Goal: Feedback & Contribution: Submit feedback/report problem

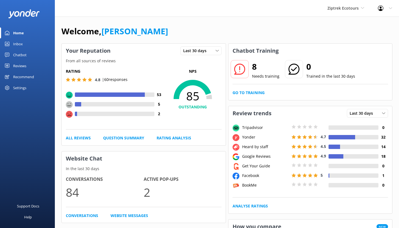
click at [18, 55] on div "Chatbot" at bounding box center [19, 54] width 13 height 11
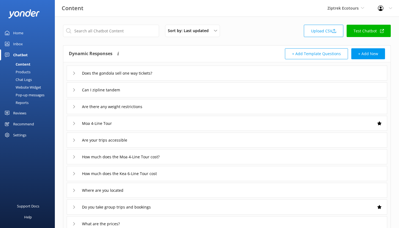
click at [20, 103] on div "Reports" at bounding box center [15, 103] width 25 height 8
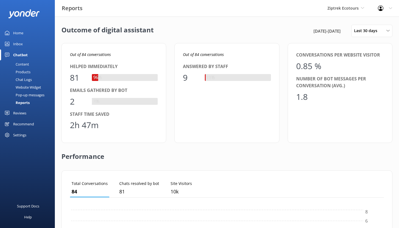
scroll to position [51, 310]
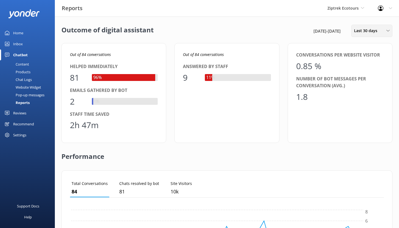
click at [370, 33] on span "Last 30 days" at bounding box center [367, 31] width 27 height 6
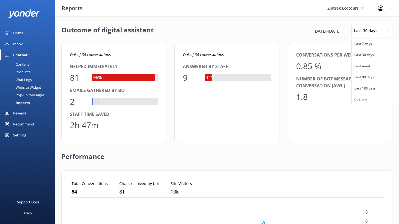
click at [257, 13] on div "Reports Ziptrek Ecotours Yonder demo Yonder Zipline Ziptrek Ecotours Sedona Off…" at bounding box center [199, 8] width 399 height 16
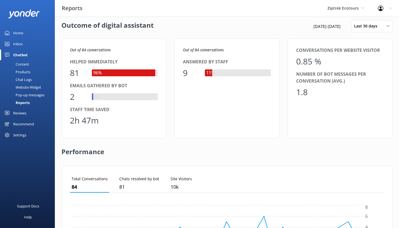
scroll to position [5, 0]
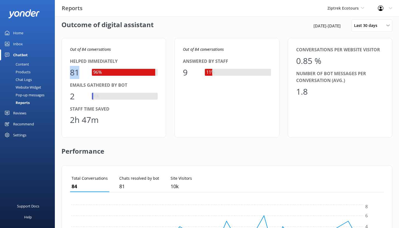
drag, startPoint x: 71, startPoint y: 72, endPoint x: 83, endPoint y: 73, distance: 12.5
click at [83, 73] on div "81" at bounding box center [78, 72] width 16 height 13
drag, startPoint x: 101, startPoint y: 120, endPoint x: 69, endPoint y: 119, distance: 31.6
click at [69, 119] on div "Out of 84 conversations Helped immediately 81 96% Emails gathered by bot 2 2% S…" at bounding box center [113, 88] width 105 height 100
drag, startPoint x: 79, startPoint y: 71, endPoint x: 70, endPoint y: 69, distance: 9.1
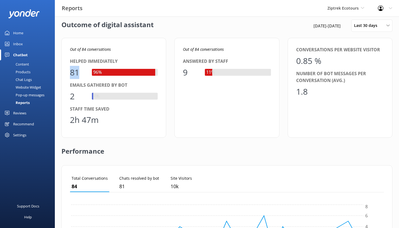
click at [70, 69] on div "81" at bounding box center [78, 72] width 16 height 13
drag, startPoint x: 99, startPoint y: 120, endPoint x: 71, endPoint y: 119, distance: 28.8
click at [71, 119] on div "2h 47m" at bounding box center [114, 119] width 88 height 13
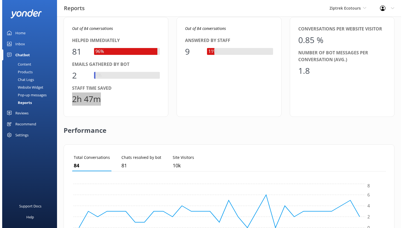
scroll to position [0, 0]
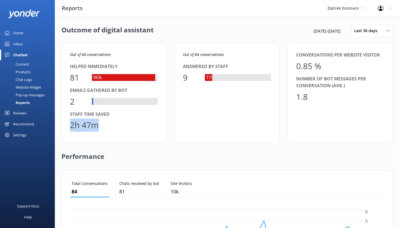
click at [18, 44] on div "Inbox" at bounding box center [18, 43] width 10 height 11
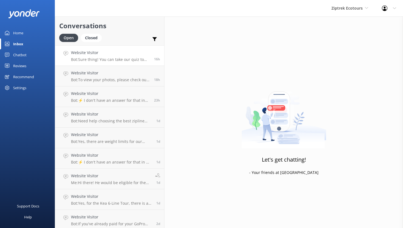
click at [122, 50] on h4 "Website Visitor" at bounding box center [110, 53] width 79 height 6
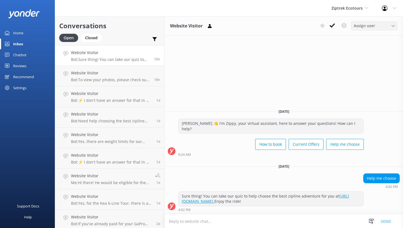
click at [384, 29] on div "Assign user" at bounding box center [375, 26] width 44 height 6
click at [343, 7] on span "Ziptrek Ecotours" at bounding box center [347, 7] width 31 height 5
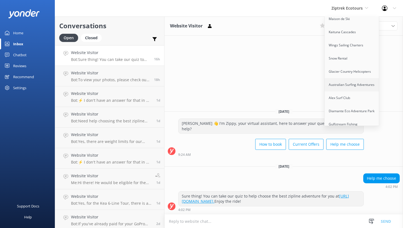
scroll to position [199, 0]
click at [339, 119] on link "Gulfstream Fishing [GEOGRAPHIC_DATA]" at bounding box center [352, 126] width 55 height 18
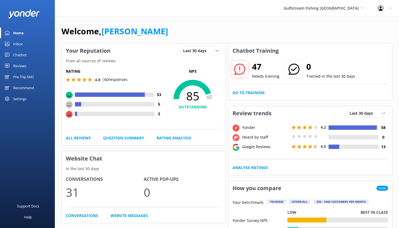
click at [24, 76] on div "Pre-Trip SMS" at bounding box center [23, 76] width 21 height 11
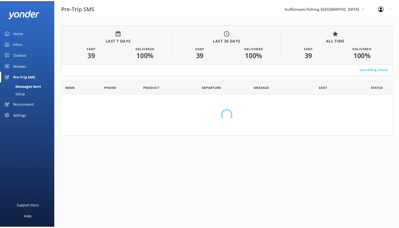
scroll to position [147, 327]
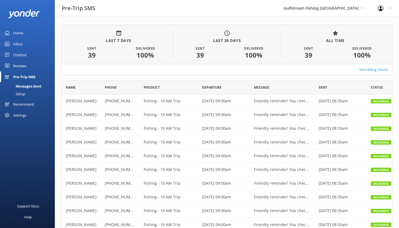
click at [21, 94] on div "Setup" at bounding box center [14, 94] width 22 height 8
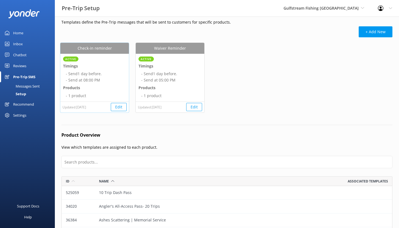
scroll to position [30, 0]
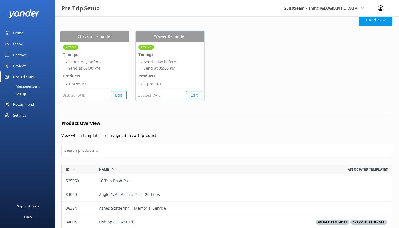
click at [190, 96] on button "Edit" at bounding box center [194, 95] width 16 height 8
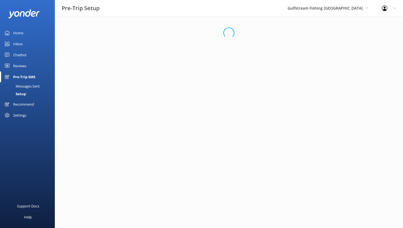
select select "17:00"
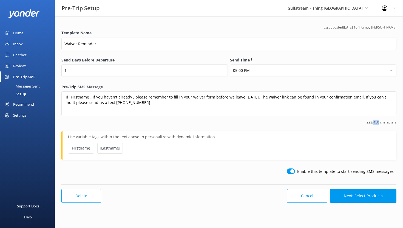
drag, startPoint x: 374, startPoint y: 122, endPoint x: 379, endPoint y: 122, distance: 5.0
click at [379, 122] on span "223/450 characters" at bounding box center [228, 122] width 335 height 5
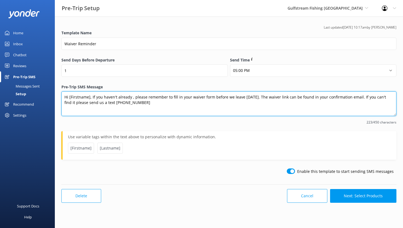
click at [158, 105] on textarea "Hi [Firstname], If you haven't already , please remember to fill in your waiver…" at bounding box center [228, 103] width 335 height 25
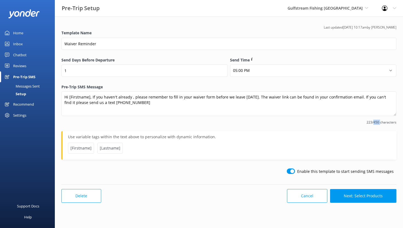
drag, startPoint x: 374, startPoint y: 122, endPoint x: 381, endPoint y: 122, distance: 6.0
click at [381, 122] on span "223/450 characters" at bounding box center [228, 122] width 335 height 5
click at [19, 66] on div "Reviews" at bounding box center [19, 65] width 13 height 11
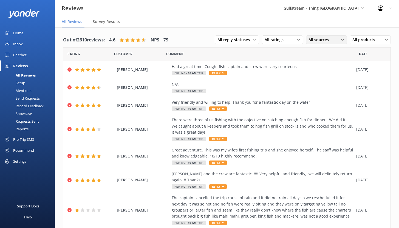
click at [322, 42] on span "All sources" at bounding box center [321, 40] width 24 height 6
click at [315, 84] on div "Tripadvisor" at bounding box center [327, 84] width 26 height 5
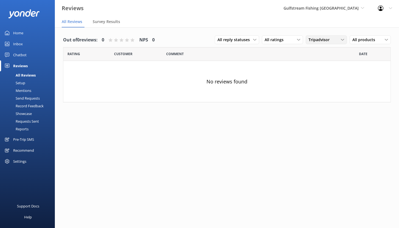
click at [321, 41] on span "Tripadvisor" at bounding box center [321, 40] width 24 height 6
click at [317, 96] on div "Google reviews" at bounding box center [330, 95] width 32 height 5
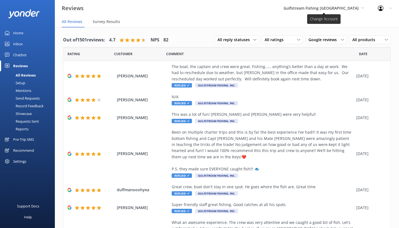
click at [353, 6] on span "Gulfstream Fishing [GEOGRAPHIC_DATA]" at bounding box center [321, 7] width 75 height 5
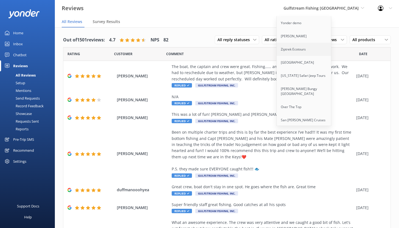
click at [321, 47] on link "Ziptrek Ecotours" at bounding box center [304, 49] width 55 height 13
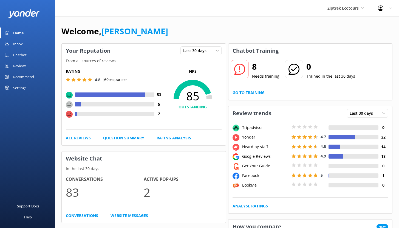
click at [19, 66] on div "Reviews" at bounding box center [19, 65] width 13 height 11
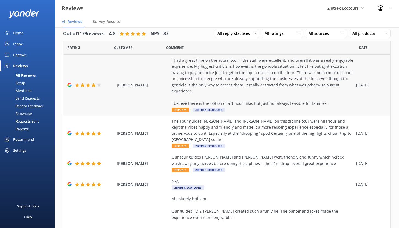
scroll to position [10, 0]
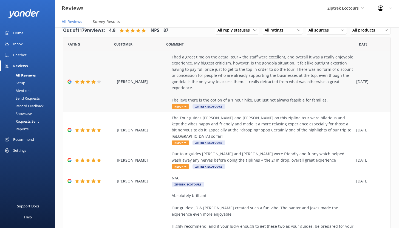
click at [227, 75] on div "I had a great time on the actual tour – the staff were excellent, and overall i…" at bounding box center [263, 78] width 182 height 49
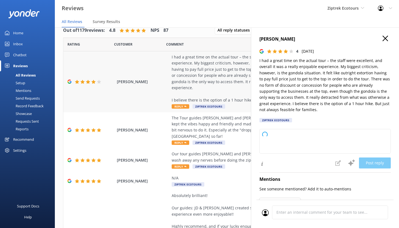
type textarea "Kia ora, Thank you so much for sharing your feedback and for joining us on tour…"
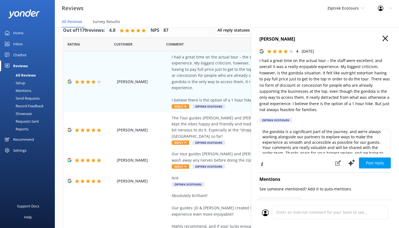
scroll to position [41, 0]
click at [336, 164] on icon at bounding box center [338, 162] width 5 height 5
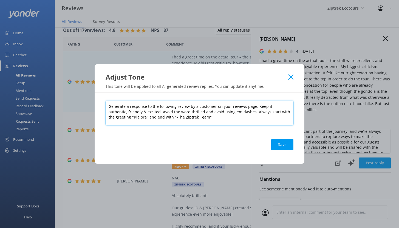
drag, startPoint x: 255, startPoint y: 106, endPoint x: 282, endPoint y: 119, distance: 29.2
click at [282, 119] on textarea "Generate a response to the following review by a customer on your reviews page.…" at bounding box center [200, 113] width 188 height 25
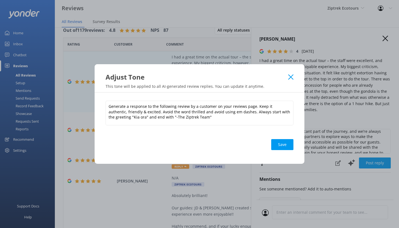
click at [290, 80] on icon at bounding box center [290, 76] width 5 height 5
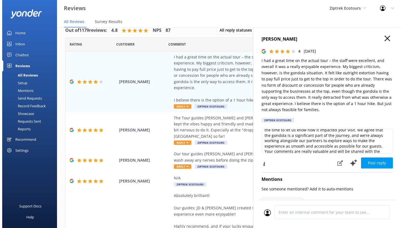
scroll to position [34, 0]
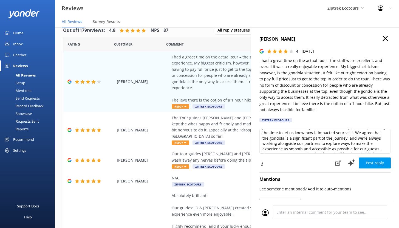
click at [383, 37] on icon "button" at bounding box center [385, 38] width 5 height 5
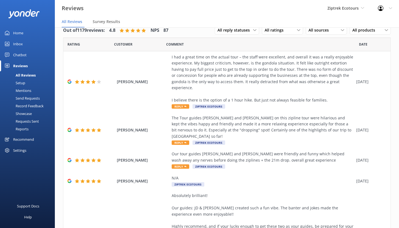
click at [29, 89] on div "Mentions" at bounding box center [17, 91] width 28 height 8
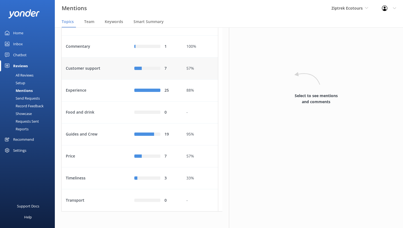
scroll to position [60, 0]
click at [102, 100] on div "Experience" at bounding box center [96, 91] width 69 height 22
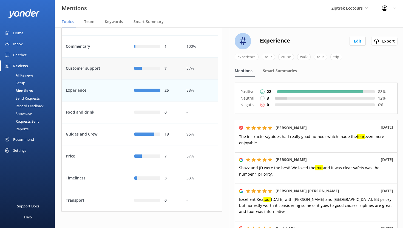
scroll to position [61, 0]
click at [110, 79] on div "Customer support" at bounding box center [96, 69] width 69 height 22
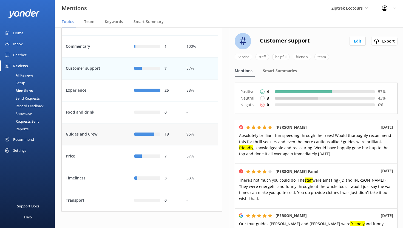
click at [113, 145] on div "Guides and Crew" at bounding box center [96, 134] width 69 height 22
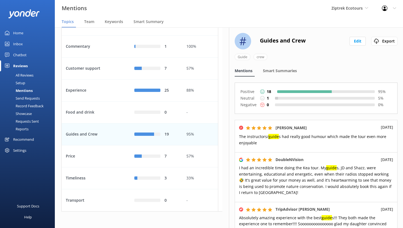
scroll to position [72, 0]
click at [87, 20] on span "Team" at bounding box center [89, 21] width 10 height 5
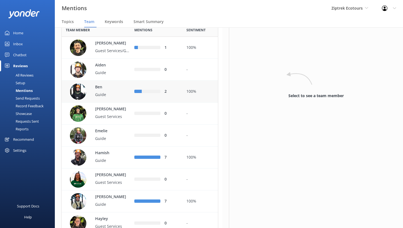
scroll to position [57, 0]
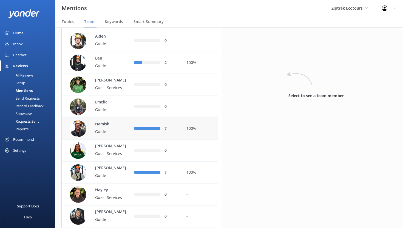
click at [116, 136] on div "Hamish Guide" at bounding box center [110, 128] width 41 height 15
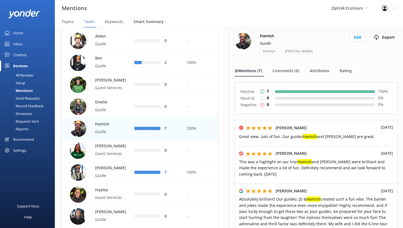
click at [150, 21] on span "Smart Summary" at bounding box center [149, 21] width 30 height 5
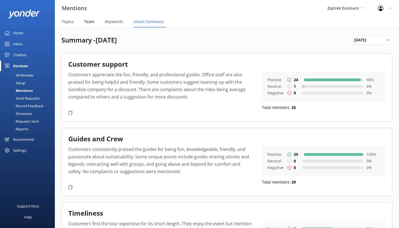
click at [92, 21] on span "Team" at bounding box center [89, 21] width 10 height 5
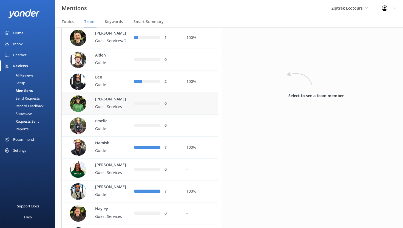
scroll to position [38, 0]
click at [117, 155] on div "Hamish Guide" at bounding box center [110, 147] width 41 height 15
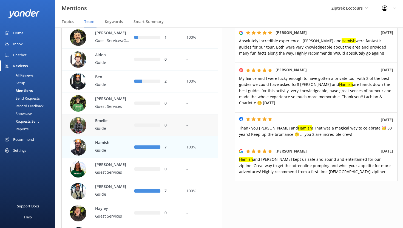
scroll to position [233, 0]
click at [115, 88] on p "Guide" at bounding box center [113, 84] width 36 height 6
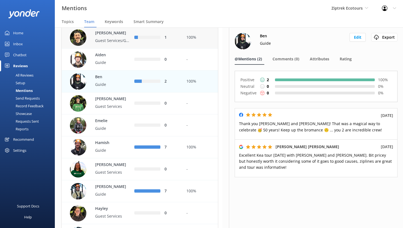
click at [115, 36] on p "[PERSON_NAME]" at bounding box center [113, 33] width 36 height 6
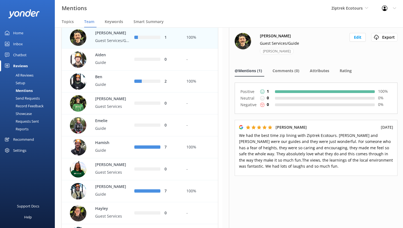
click at [100, 36] on p "[PERSON_NAME]" at bounding box center [113, 33] width 36 height 6
click at [357, 36] on button "Edit" at bounding box center [358, 37] width 16 height 9
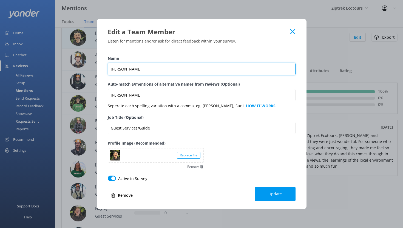
click at [144, 68] on input "[PERSON_NAME]" at bounding box center [202, 69] width 188 height 12
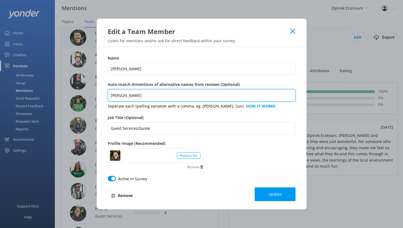
click at [139, 94] on input "[PERSON_NAME]" at bounding box center [202, 95] width 188 height 12
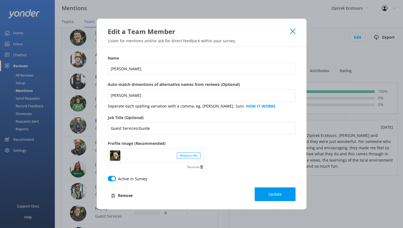
click at [109, 84] on label "Auto-match @mentions of alternative names from reviews (Optional)" at bounding box center [202, 84] width 188 height 6
click at [109, 89] on input "[PERSON_NAME]" at bounding box center [202, 95] width 188 height 12
click at [292, 31] on icon at bounding box center [292, 30] width 5 height 5
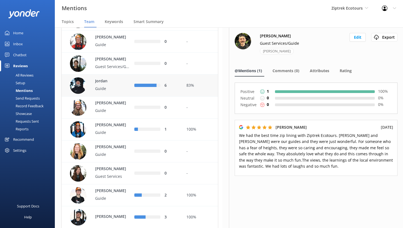
scroll to position [276, 0]
click at [120, 91] on p "Guide" at bounding box center [113, 88] width 36 height 6
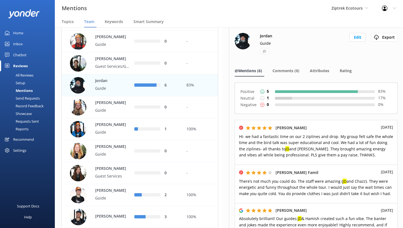
click at [33, 74] on div "All Reviews" at bounding box center [18, 75] width 30 height 8
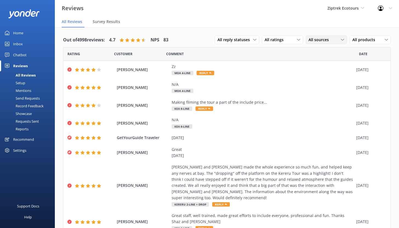
click at [325, 40] on span "All sources" at bounding box center [321, 40] width 24 height 6
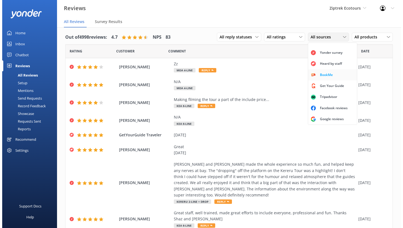
scroll to position [12, 0]
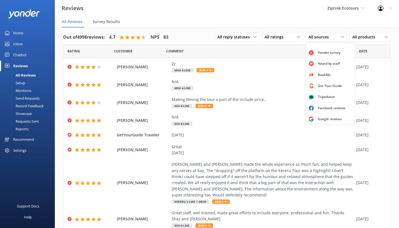
click at [20, 89] on div "Mentions" at bounding box center [17, 91] width 28 height 8
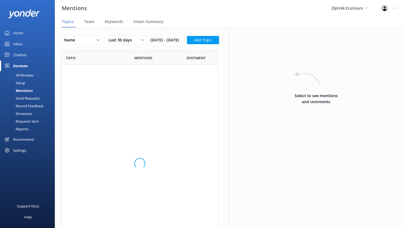
scroll to position [207, 153]
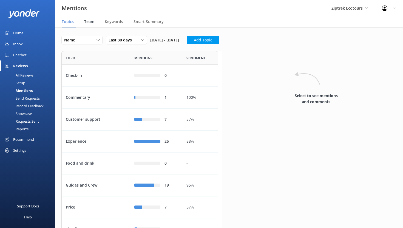
click at [88, 22] on span "Team" at bounding box center [89, 21] width 10 height 5
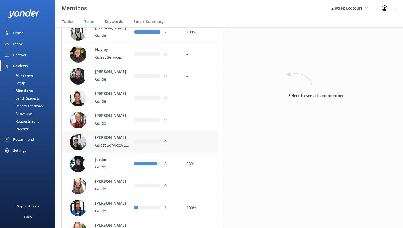
scroll to position [204, 0]
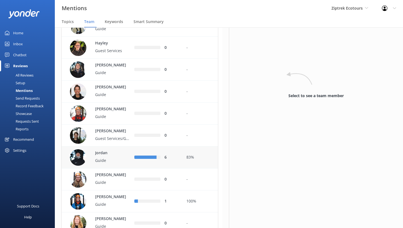
click at [110, 156] on p "Jordan" at bounding box center [113, 153] width 36 height 6
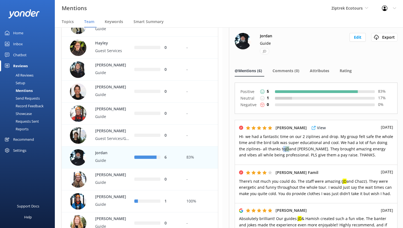
drag, startPoint x: 281, startPoint y: 148, endPoint x: 275, endPoint y: 147, distance: 6.1
click at [275, 147] on span "HI- we had a fantastic time on our 2 ziplines and drop. My group felt safe the …" at bounding box center [316, 146] width 154 height 24
click at [355, 37] on button "Edit" at bounding box center [358, 37] width 16 height 9
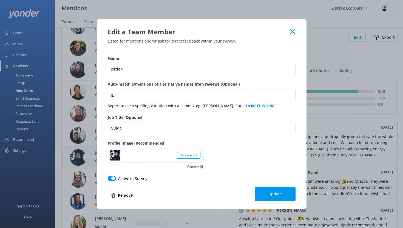
click at [292, 32] on use at bounding box center [292, 31] width 5 height 5
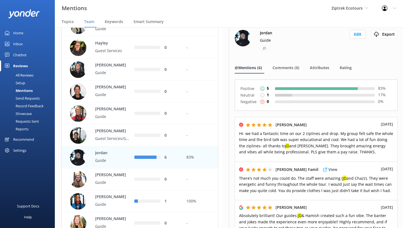
click at [307, 184] on span "There’s not much you could do. The staff were amazing ( JD and Chazz). They wer…" at bounding box center [315, 185] width 153 height 18
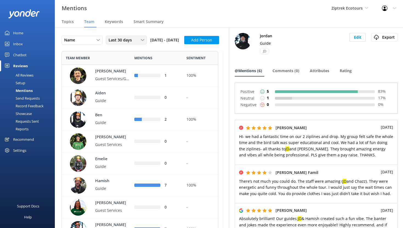
drag, startPoint x: 128, startPoint y: 46, endPoint x: 129, endPoint y: 43, distance: 3.1
click at [128, 45] on div "Last 30 days Last 7 days Last 30 days Last 90 days Last 180 days Custom" at bounding box center [128, 42] width 44 height 12
click at [129, 43] on span "Last 30 days" at bounding box center [122, 40] width 27 height 6
click at [85, 38] on div "Name" at bounding box center [82, 40] width 38 height 6
click at [155, 48] on div "Name Name Highest mentions Lowest mentions Last 30 days Last 7 days Last 30 day…" at bounding box center [141, 42] width 161 height 12
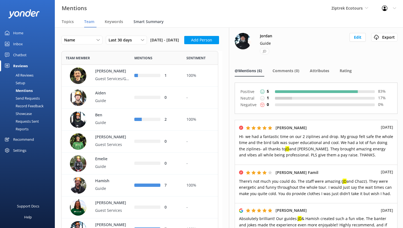
click at [146, 21] on span "Smart Summary" at bounding box center [149, 21] width 30 height 5
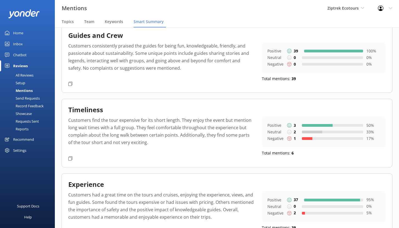
scroll to position [108, 0]
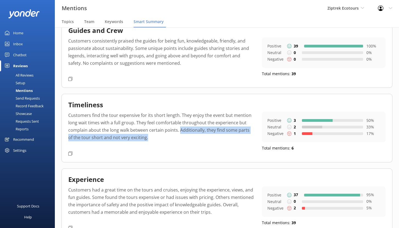
drag, startPoint x: 179, startPoint y: 130, endPoint x: 212, endPoint y: 145, distance: 36.1
click at [212, 145] on p "Customers find the tour expensive for its short length. They enjoy the event bu…" at bounding box center [160, 130] width 185 height 37
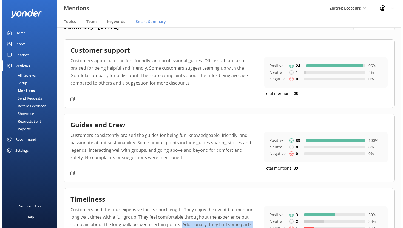
scroll to position [0, 0]
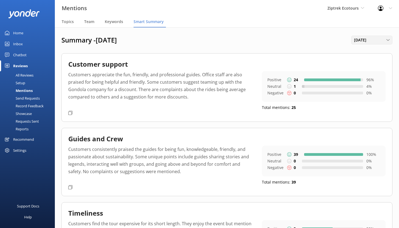
click at [365, 43] on span "[DATE]" at bounding box center [362, 40] width 16 height 6
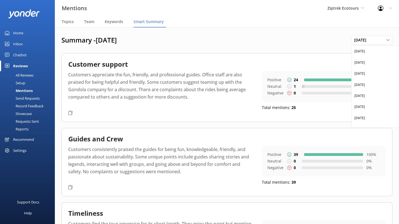
click at [24, 74] on div "All Reviews" at bounding box center [18, 75] width 30 height 8
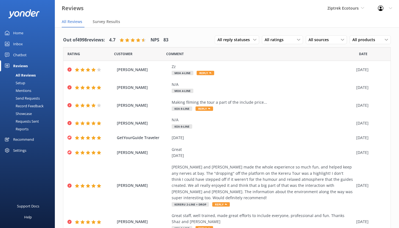
click at [23, 83] on div "Setup" at bounding box center [14, 83] width 22 height 8
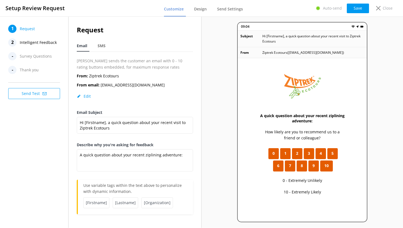
click at [37, 42] on span "Intelligent Feedback" at bounding box center [38, 42] width 37 height 8
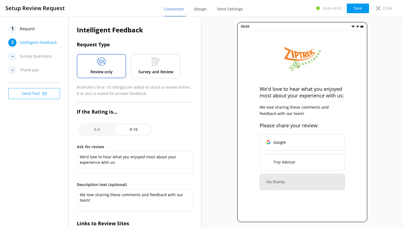
click at [99, 129] on input "checkbox" at bounding box center [115, 129] width 74 height 13
checkbox input "false"
type textarea "What could have made your experience with us more enjoyable?"
type textarea "Your feedback is important to help us improve"
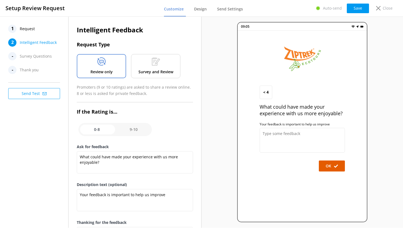
click at [133, 130] on input "checkbox" at bounding box center [115, 129] width 74 height 13
checkbox input "true"
type textarea "We'd love to hear what you enjoyed most about your experience with us:"
type textarea "We love sharing these comments and feedback with our team!"
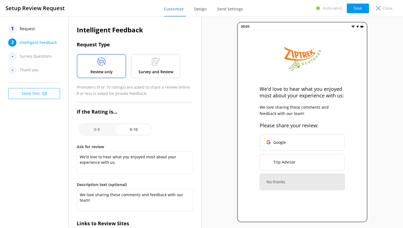
click at [100, 130] on input "checkbox" at bounding box center [115, 129] width 74 height 13
checkbox input "false"
type textarea "What could have made your experience with us more enjoyable?"
type textarea "Your feedback is important to help us improve"
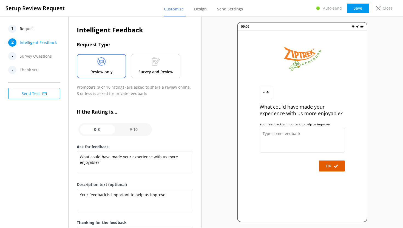
click at [135, 129] on input "checkbox" at bounding box center [115, 129] width 74 height 13
checkbox input "true"
type textarea "We'd love to hear what you enjoyed most about your experience with us:"
type textarea "We love sharing these comments and feedback with our team!"
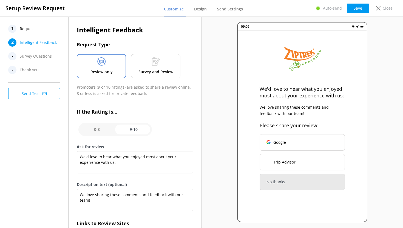
click at [36, 30] on div "1 Request" at bounding box center [35, 29] width 55 height 8
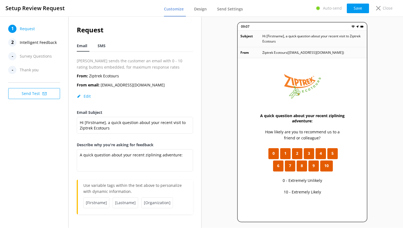
click at [106, 46] on div "SMS" at bounding box center [103, 46] width 10 height 11
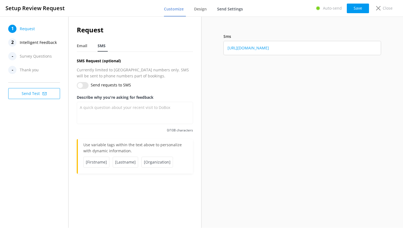
click at [231, 9] on span "Send Settings" at bounding box center [230, 8] width 26 height 5
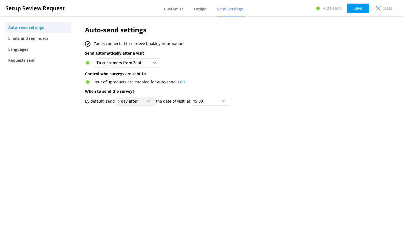
click at [148, 103] on div "1 day after" at bounding box center [135, 101] width 38 height 6
click at [227, 102] on div at bounding box center [225, 101] width 7 height 3
click at [169, 135] on div "Auto-send settings Zaui is connected to retrieve booking information. Send auto…" at bounding box center [218, 121] width 282 height 211
click at [210, 7] on nav "Customize Design Send Settings" at bounding box center [204, 8] width 81 height 16
click at [206, 8] on span "Design" at bounding box center [200, 8] width 13 height 5
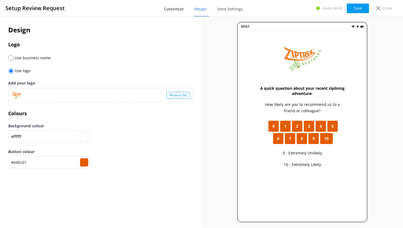
click at [172, 9] on span "Customize" at bounding box center [174, 8] width 20 height 5
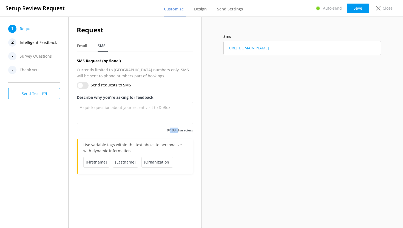
drag, startPoint x: 171, startPoint y: 131, endPoint x: 178, endPoint y: 131, distance: 7.2
click at [178, 131] on span "0/108 characters" at bounding box center [135, 130] width 116 height 5
click at [171, 128] on span "0/108 characters" at bounding box center [135, 130] width 116 height 5
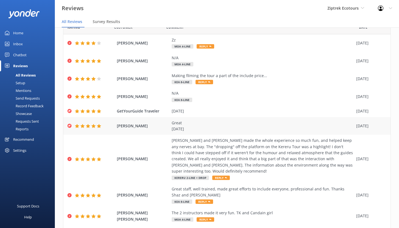
scroll to position [27, 0]
click at [17, 55] on div "Chatbot" at bounding box center [19, 54] width 13 height 11
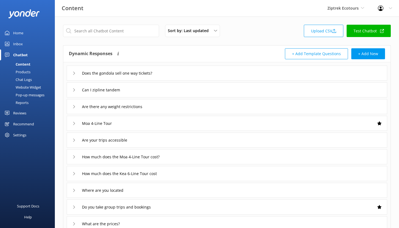
click at [16, 78] on div "Chat Logs" at bounding box center [17, 80] width 29 height 8
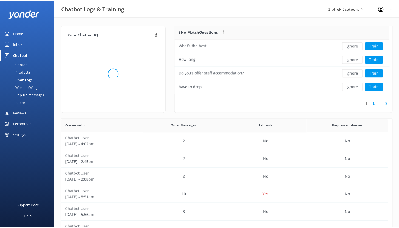
scroll to position [4, 4]
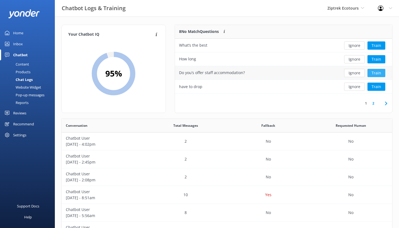
click at [379, 73] on button "Train" at bounding box center [377, 73] width 18 height 8
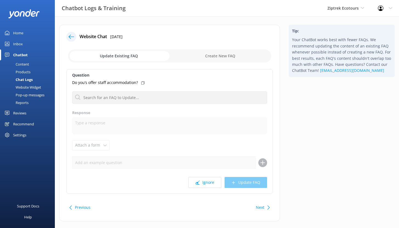
click at [212, 60] on input "checkbox" at bounding box center [169, 55] width 203 height 13
checkbox input "true"
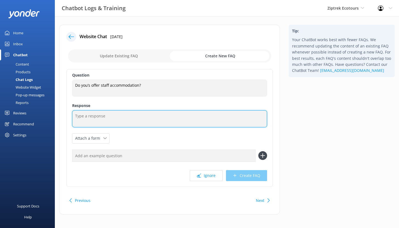
click at [91, 116] on textarea at bounding box center [169, 118] width 195 height 17
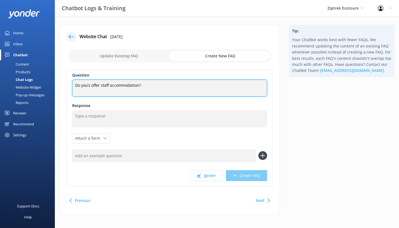
drag, startPoint x: 140, startPoint y: 85, endPoint x: 73, endPoint y: 83, distance: 67.5
click at [73, 83] on textarea "Do you’s offer staff accommodation?" at bounding box center [169, 88] width 195 height 17
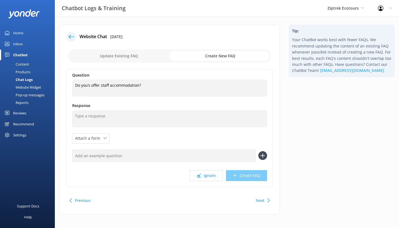
click at [70, 36] on use at bounding box center [71, 37] width 5 height 4
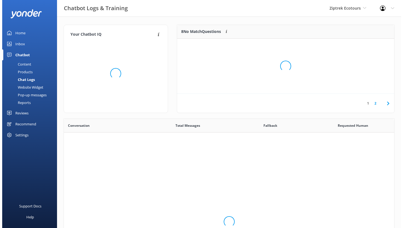
scroll to position [188, 326]
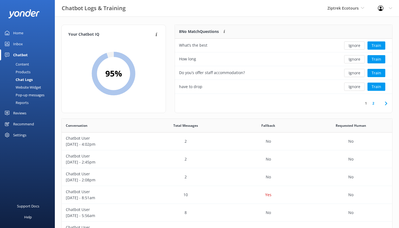
click at [21, 114] on div "Reviews" at bounding box center [19, 113] width 13 height 11
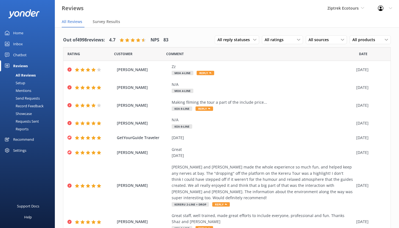
click at [23, 122] on div "Requests Sent" at bounding box center [21, 121] width 36 height 8
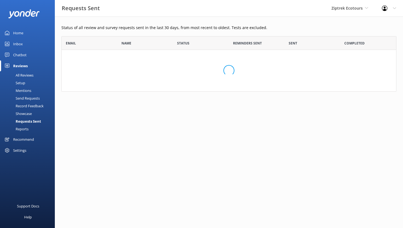
scroll to position [147, 331]
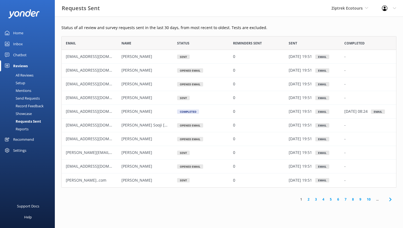
click at [28, 98] on div "Send Requests" at bounding box center [21, 98] width 36 height 8
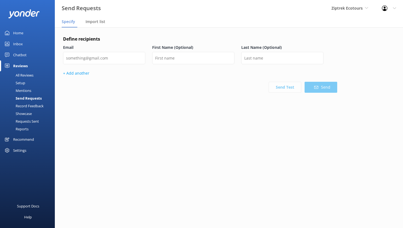
click at [20, 81] on div "Setup" at bounding box center [14, 83] width 22 height 8
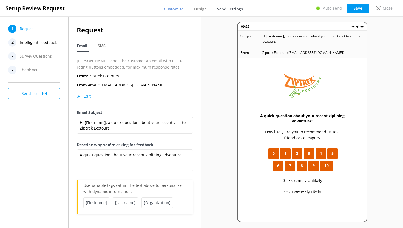
click at [227, 9] on span "Send Settings" at bounding box center [230, 8] width 26 height 5
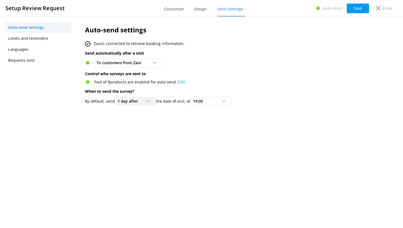
click at [135, 101] on span "1 day after" at bounding box center [130, 101] width 24 height 6
click at [209, 102] on div "19:00" at bounding box center [211, 101] width 38 height 6
click at [131, 62] on span "To customers from Zaui" at bounding box center [121, 63] width 48 height 6
click at [213, 61] on div "To customers from Zaui Disabled To customers from Zaui" at bounding box center [218, 62] width 266 height 9
click at [182, 82] on link "Edit" at bounding box center [181, 81] width 7 height 5
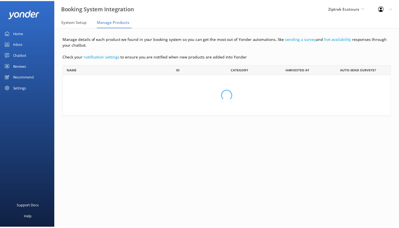
scroll to position [116, 328]
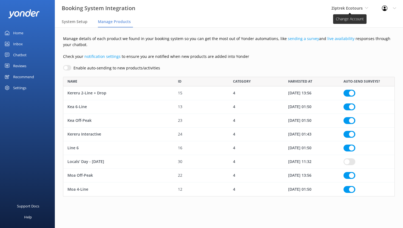
click at [349, 10] on span "Ziptrek Ecotours" at bounding box center [347, 7] width 31 height 5
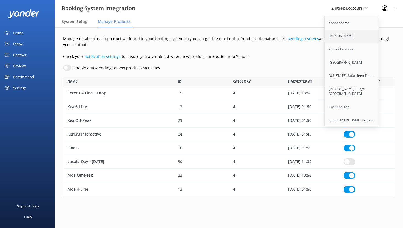
click at [346, 35] on link "[PERSON_NAME]" at bounding box center [352, 36] width 55 height 13
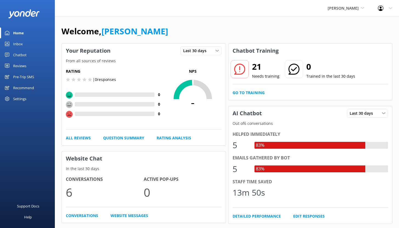
click at [19, 67] on div "Reviews" at bounding box center [19, 65] width 13 height 11
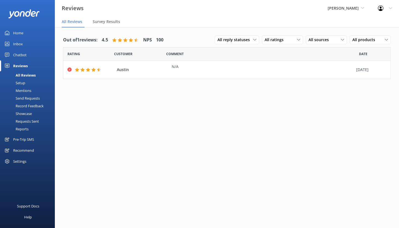
click at [32, 97] on div "Send Requests" at bounding box center [21, 98] width 36 height 8
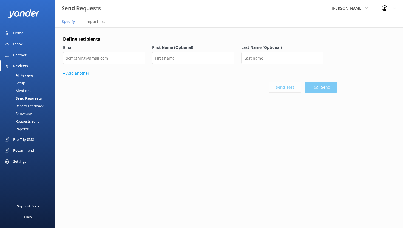
click at [29, 91] on div "Mentions" at bounding box center [17, 91] width 28 height 8
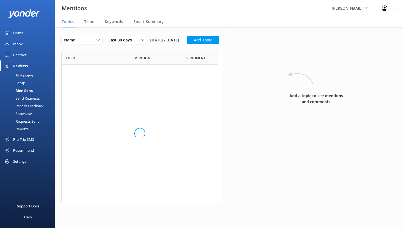
scroll to position [229, 153]
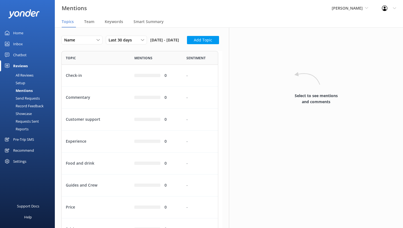
click at [25, 83] on div "Setup" at bounding box center [14, 83] width 22 height 8
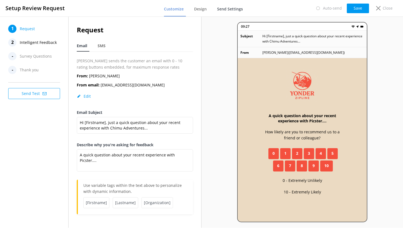
click at [231, 9] on span "Send Settings" at bounding box center [230, 8] width 26 height 5
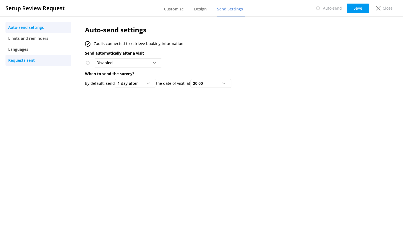
click at [34, 60] on span "Requests sent" at bounding box center [21, 60] width 27 height 6
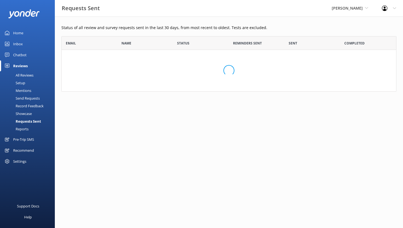
scroll to position [51, 331]
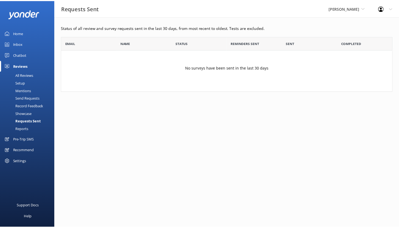
scroll to position [51, 331]
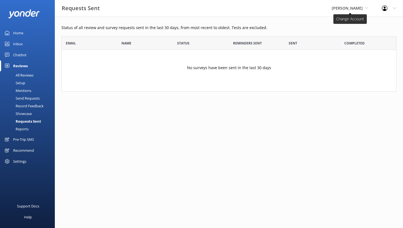
click at [347, 9] on span "[PERSON_NAME]" at bounding box center [347, 7] width 31 height 5
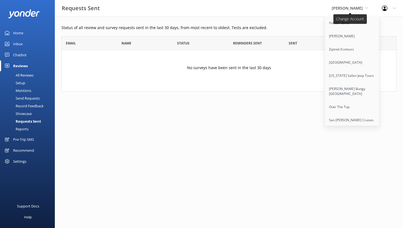
click at [350, 5] on div "Yonder Zipline Yonder demo Yonder Zipline Ziptrek Ecotours Sedona Off-Road Cent…" at bounding box center [350, 8] width 50 height 16
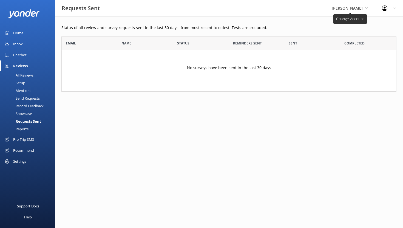
click at [350, 6] on span "[PERSON_NAME]" at bounding box center [347, 7] width 31 height 5
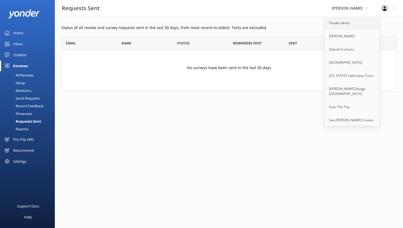
click at [352, 24] on link "Yonder demo" at bounding box center [352, 22] width 55 height 13
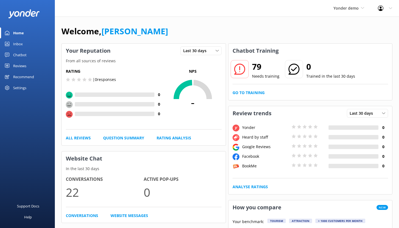
click at [22, 65] on div "Reviews" at bounding box center [19, 65] width 13 height 11
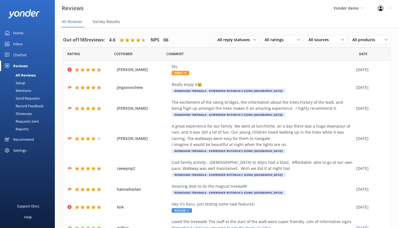
click at [19, 83] on div "Setup" at bounding box center [14, 83] width 22 height 8
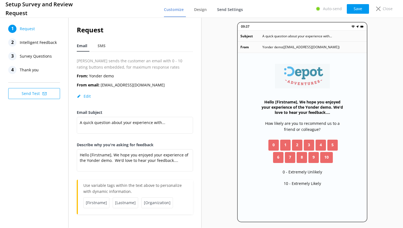
click at [234, 9] on span "Send Settings" at bounding box center [230, 9] width 26 height 5
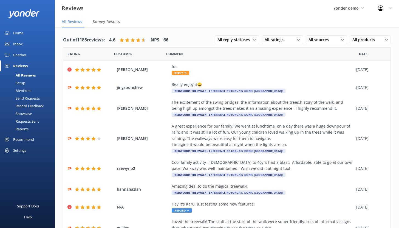
click at [29, 122] on div "Requests Sent" at bounding box center [21, 121] width 36 height 8
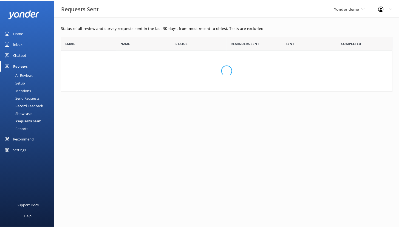
scroll to position [51, 331]
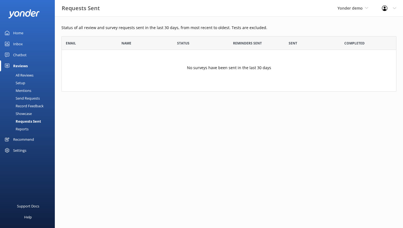
click at [28, 99] on div "Send Requests" at bounding box center [21, 98] width 36 height 8
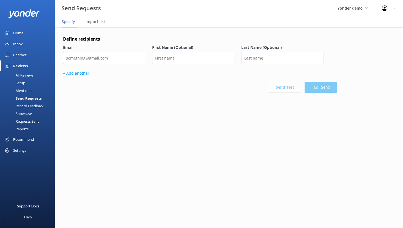
click at [24, 75] on div "All Reviews" at bounding box center [18, 75] width 30 height 8
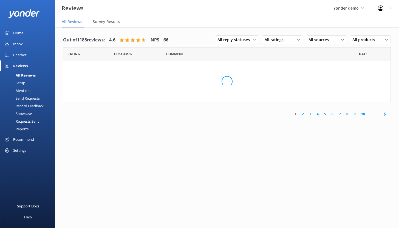
click at [20, 86] on div "Setup" at bounding box center [14, 83] width 22 height 8
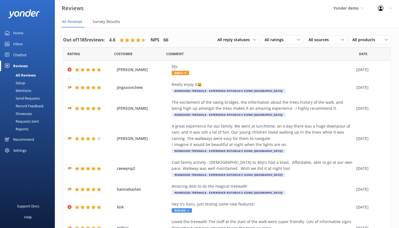
click at [25, 82] on div "Setup" at bounding box center [14, 83] width 22 height 8
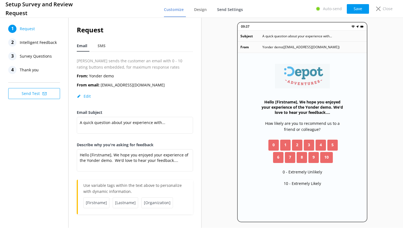
click at [235, 11] on span "Send Settings" at bounding box center [230, 9] width 26 height 5
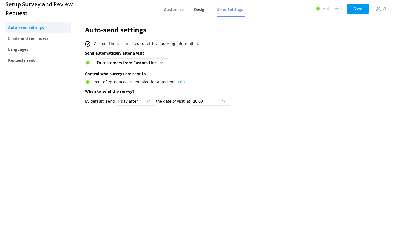
click at [206, 7] on span "Design" at bounding box center [200, 9] width 13 height 5
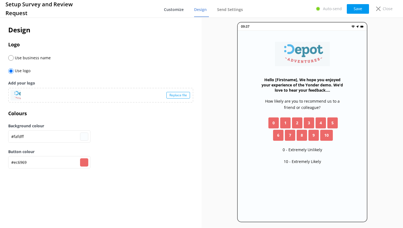
click at [173, 10] on span "Customize" at bounding box center [174, 9] width 20 height 5
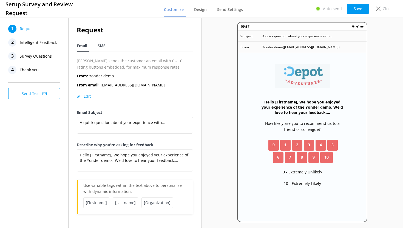
click at [103, 45] on span "SMS" at bounding box center [102, 45] width 8 height 5
type textarea "Hi [name], thanks for visiting us at [companyname]. We would love to hear your …"
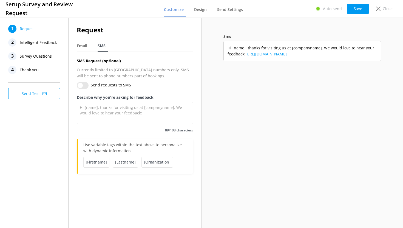
drag, startPoint x: 332, startPoint y: 52, endPoint x: 225, endPoint y: 49, distance: 107.6
click at [225, 49] on p "Hi [name], thanks for visiting us at [companyname]. We would love to hear your …" at bounding box center [302, 51] width 157 height 20
click at [241, 49] on span "Hi [name], thanks for visiting us at [companyname]. We would love to hear your …" at bounding box center [303, 51] width 150 height 12
drag, startPoint x: 245, startPoint y: 47, endPoint x: 233, endPoint y: 47, distance: 12.1
click at [233, 47] on span "Hi [name], thanks for visiting us at [companyname]. We would love to hear your …" at bounding box center [303, 51] width 150 height 12
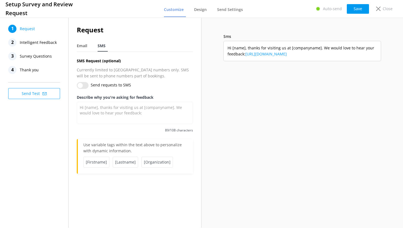
drag, startPoint x: 326, startPoint y: 57, endPoint x: 229, endPoint y: 49, distance: 97.7
click at [229, 49] on span "Hi [name], thanks for visiting us at [companyname]. We would love to hear your …" at bounding box center [303, 51] width 150 height 12
click at [226, 55] on p "Hi [name], thanks for visiting us at [companyname]. We would love to hear your …" at bounding box center [302, 51] width 157 height 20
drag, startPoint x: 323, startPoint y: 54, endPoint x: 227, endPoint y: 49, distance: 96.9
click at [227, 49] on p "Hi [name], thanks for visiting us at [companyname]. We would love to hear your …" at bounding box center [302, 51] width 157 height 20
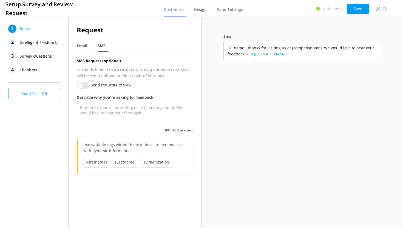
copy span "Hi [name], thanks for visiting us at [companyname]. We would love to hear your …"
click at [287, 55] on link "https://survey.yonderhq.com/?id=abc1234" at bounding box center [266, 53] width 41 height 5
drag, startPoint x: 325, startPoint y: 55, endPoint x: 246, endPoint y: 55, distance: 78.7
click at [246, 55] on span "Hi [name], thanks for visiting us at [companyname]. We would love to hear your …" at bounding box center [303, 51] width 150 height 12
copy link "https://survey.yonderhq.com/?id=abc1234"
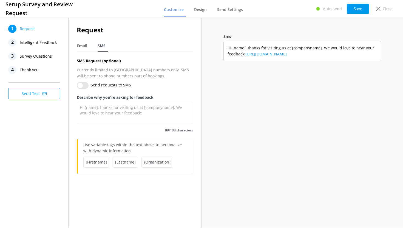
click at [337, 55] on span "Hi [name], thanks for visiting us at [companyname]. We would love to hear your …" at bounding box center [303, 51] width 150 height 12
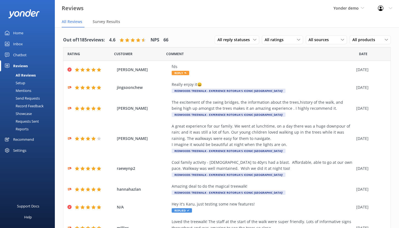
click at [30, 101] on div "Send Requests" at bounding box center [21, 98] width 36 height 8
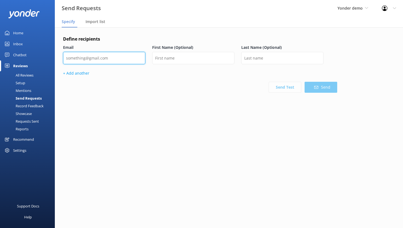
click at [81, 61] on input "email" at bounding box center [104, 58] width 82 height 12
